Goal: Navigation & Orientation: Understand site structure

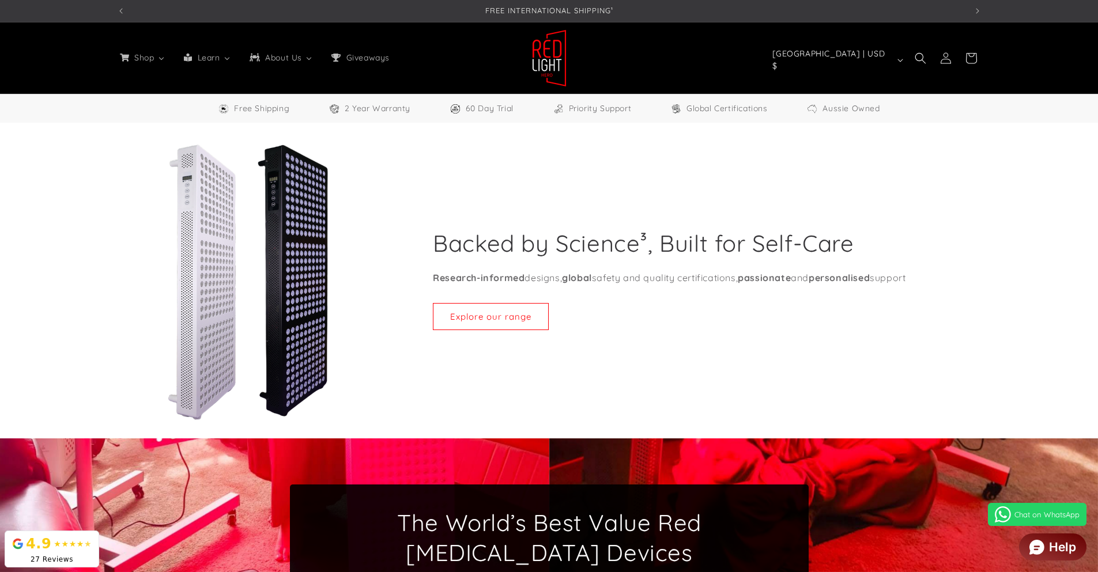
select select "**"
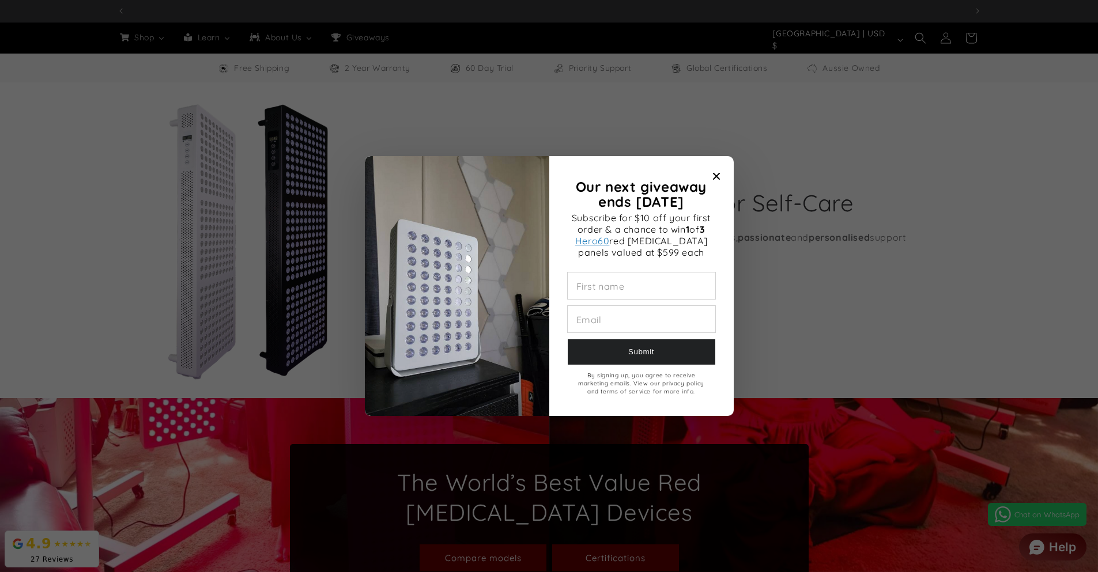
scroll to position [0, 2549]
